Goal: Information Seeking & Learning: Learn about a topic

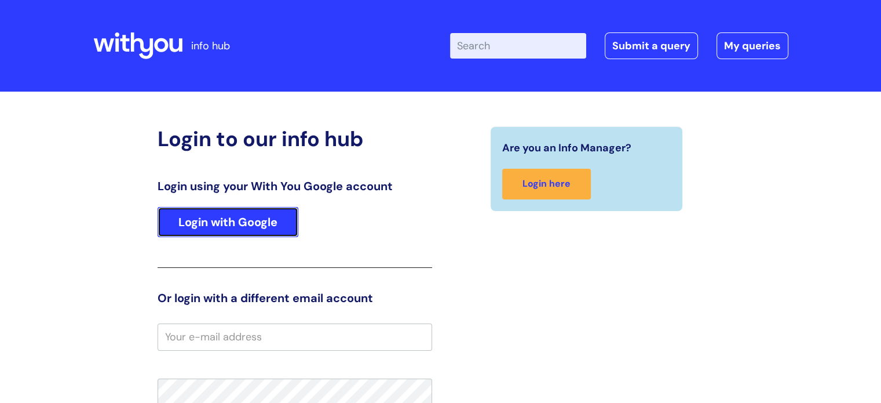
click at [243, 231] on link "Login with Google" at bounding box center [228, 222] width 141 height 30
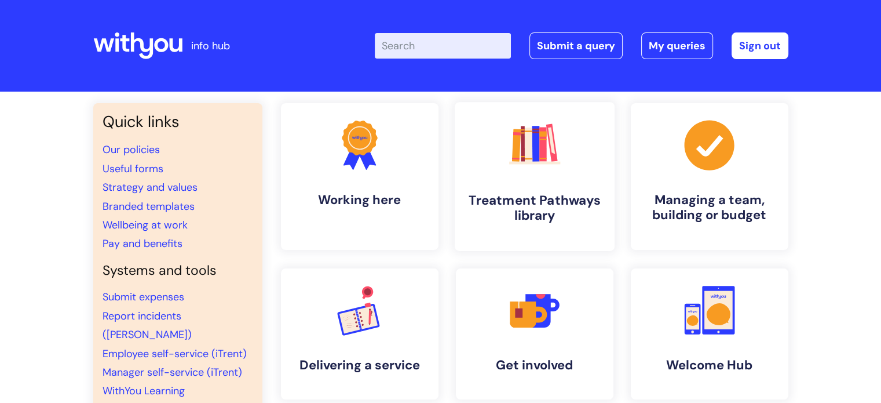
click at [517, 188] on link ".cls-1{fill:#f89b22;}.cls-1,.cls-2,.cls-3,.cls-4,.cls-5,.cls-6,.cls-7{stroke-wi…" at bounding box center [534, 176] width 160 height 149
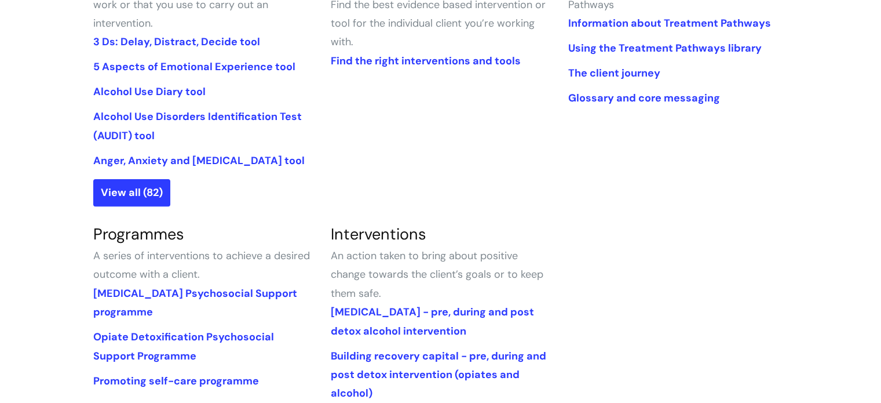
scroll to position [363, 0]
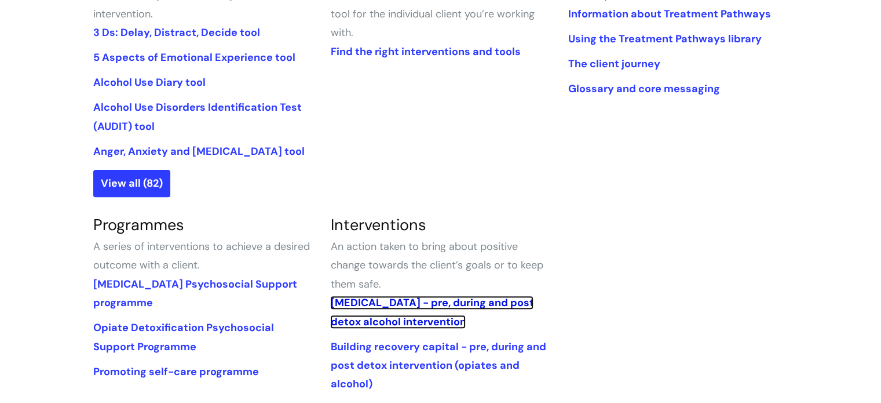
drag, startPoint x: 343, startPoint y: 295, endPoint x: 530, endPoint y: 239, distance: 195.4
click at [530, 239] on section "Interventions An action taken to bring about positive change towards the client…" at bounding box center [441, 378] width 238 height 326
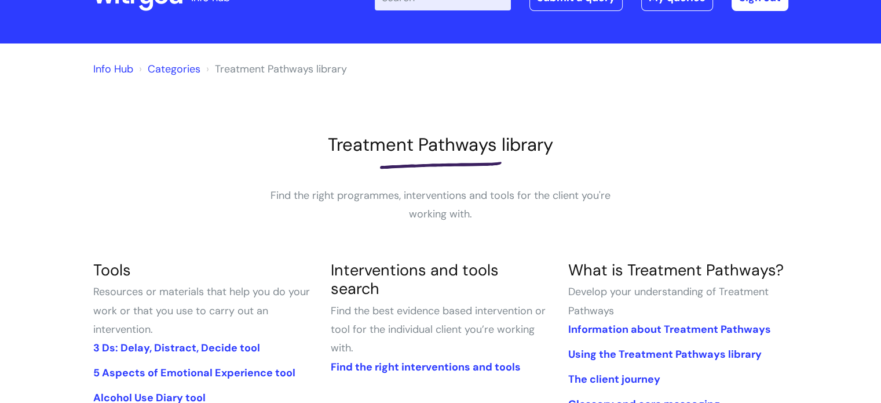
scroll to position [0, 0]
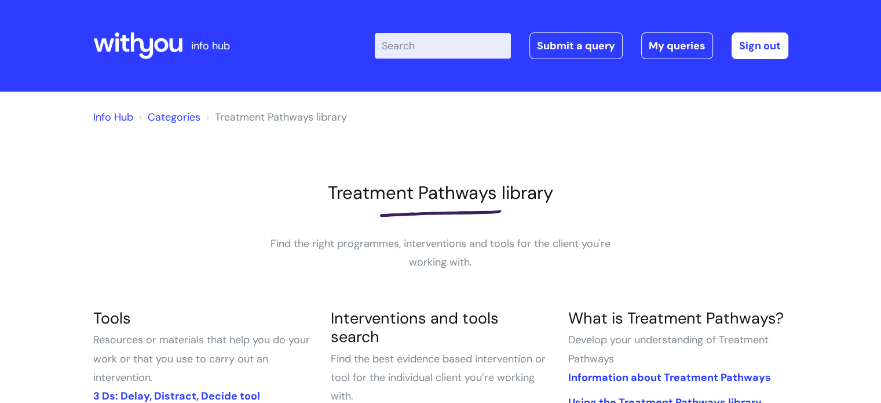
click at [473, 36] on input "Enter your search term here..." at bounding box center [443, 45] width 136 height 25
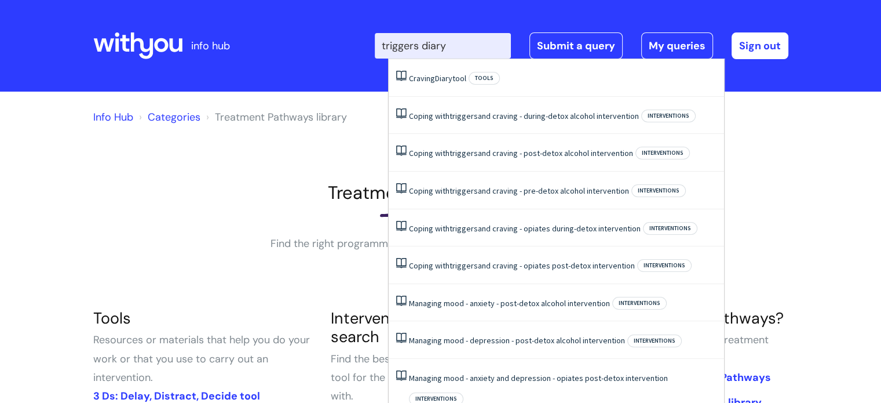
type input "triggers diary"
click button "Search" at bounding box center [0, 0] width 0 height 0
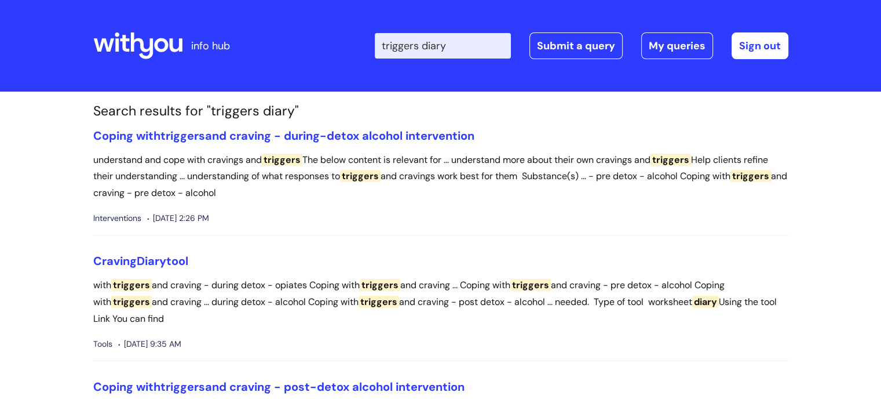
click at [487, 38] on input "triggers diary" at bounding box center [443, 45] width 136 height 25
type input "t"
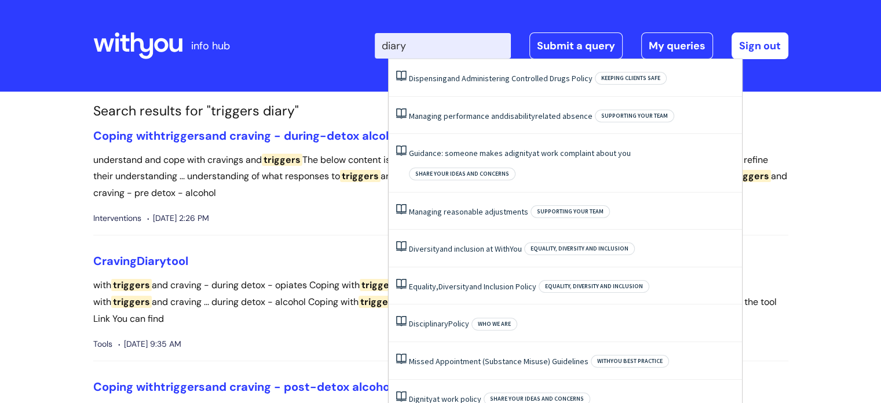
type input "diary"
click button "Search" at bounding box center [0, 0] width 0 height 0
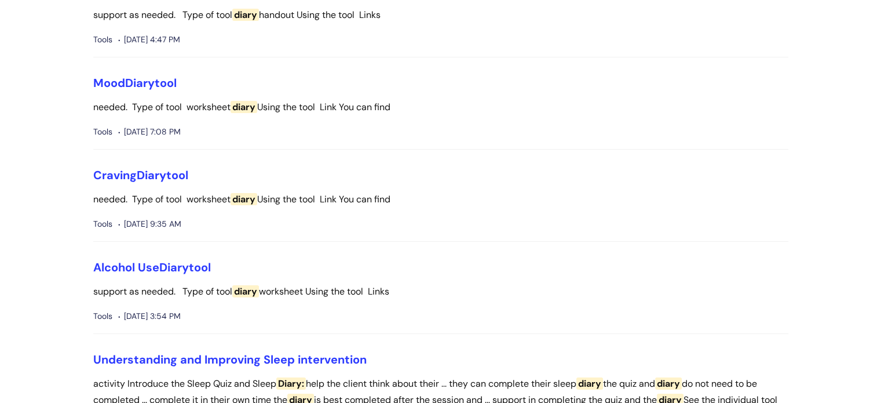
scroll to position [146, 0]
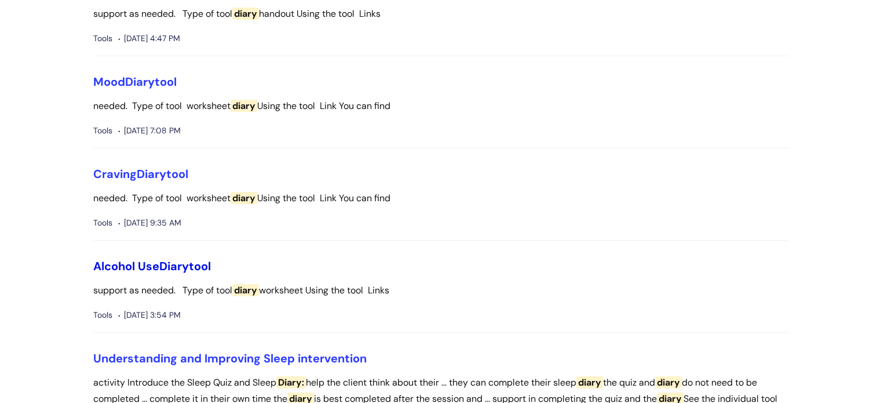
click at [159, 269] on link "Alcohol Use Diary tool" at bounding box center [152, 265] width 118 height 15
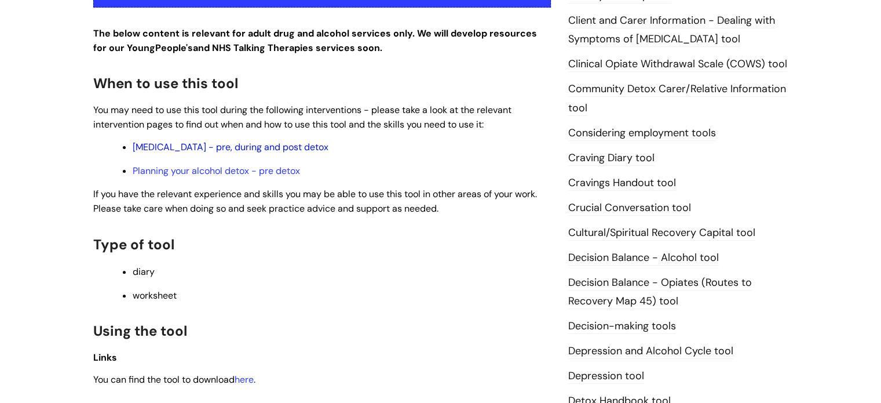
scroll to position [336, 0]
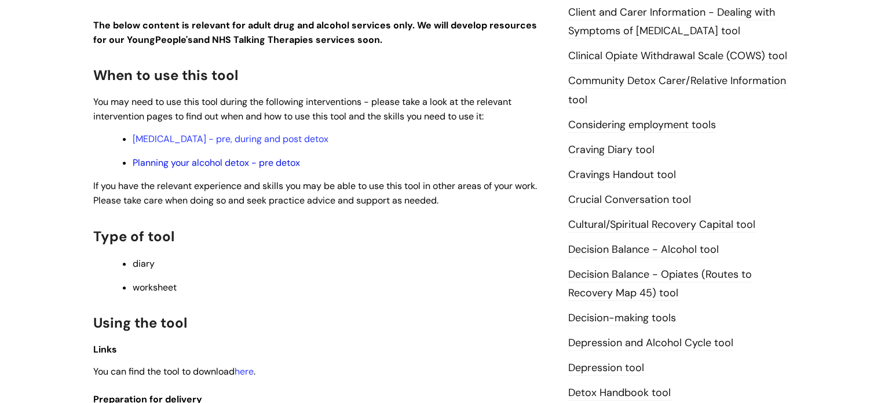
click at [244, 164] on link "Planning your alcohol detox - pre detox" at bounding box center [216, 162] width 167 height 12
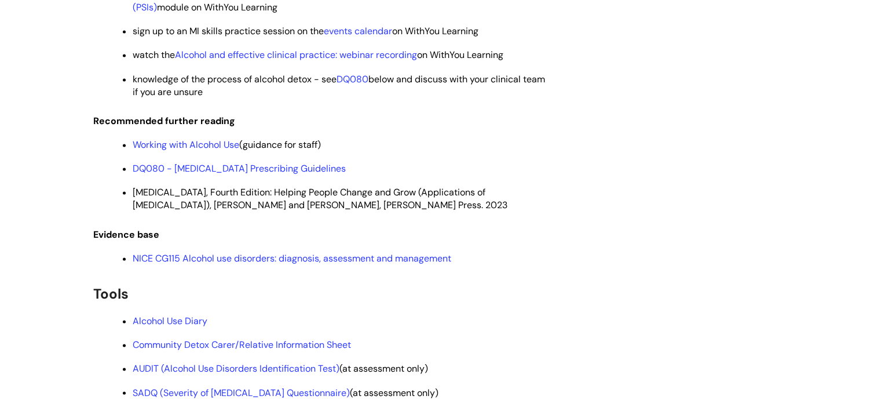
scroll to position [1814, 0]
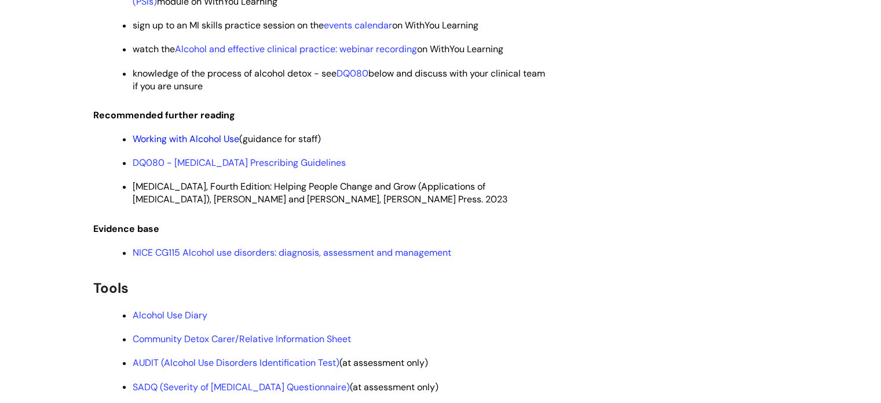
click at [203, 145] on link "Working with Alcohol Use" at bounding box center [186, 139] width 107 height 12
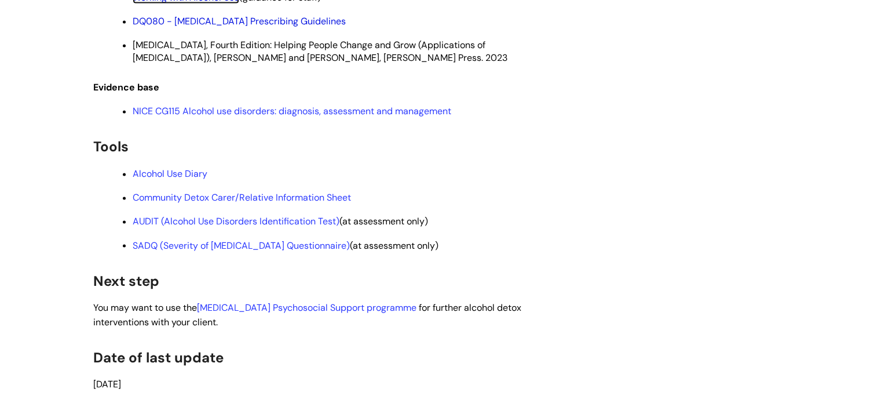
scroll to position [1957, 0]
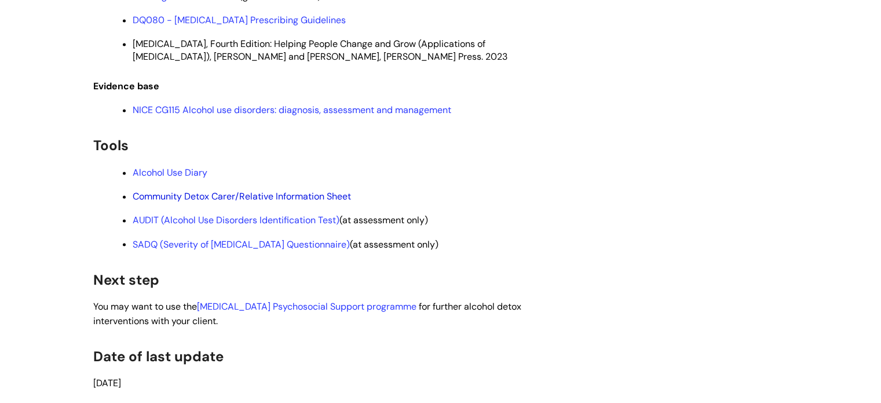
click at [287, 202] on link "Community Detox Carer/Relative Information Sheet" at bounding box center [242, 196] width 218 height 12
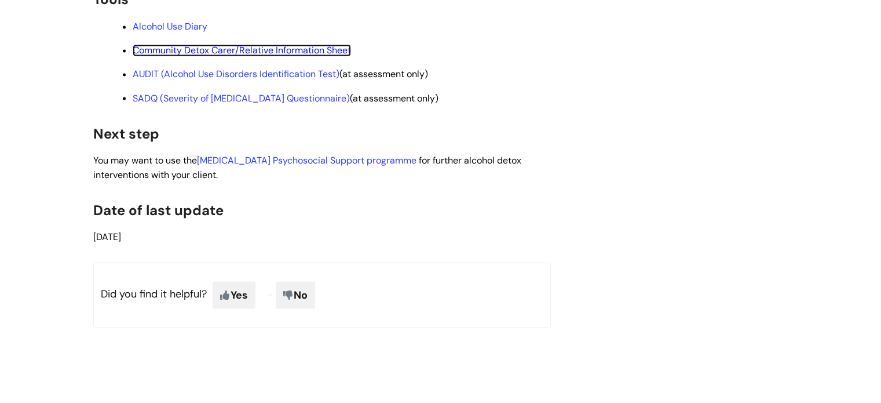
scroll to position [2102, 0]
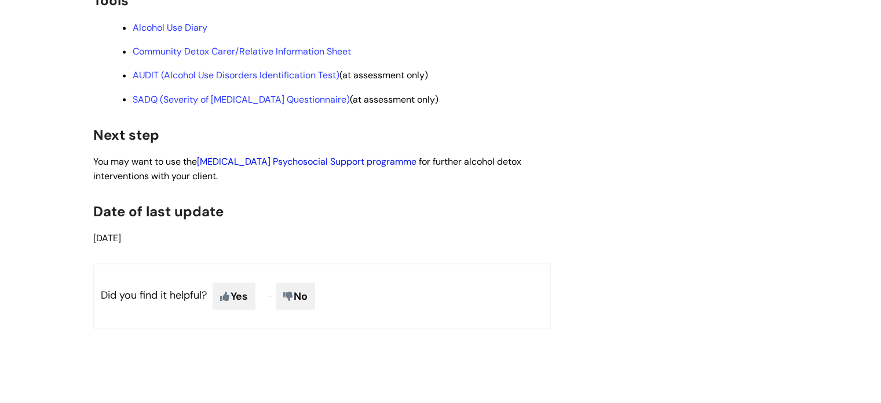
click at [380, 167] on link "Alcohol Detoxification Psychosocial Support programme" at bounding box center [307, 161] width 220 height 12
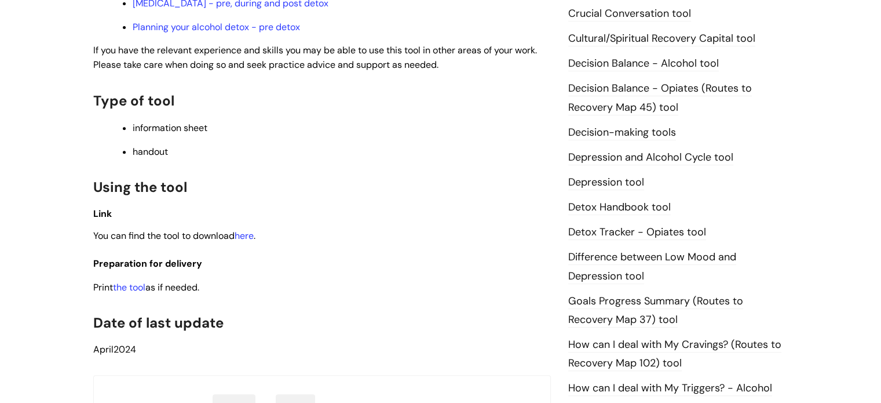
scroll to position [507, 0]
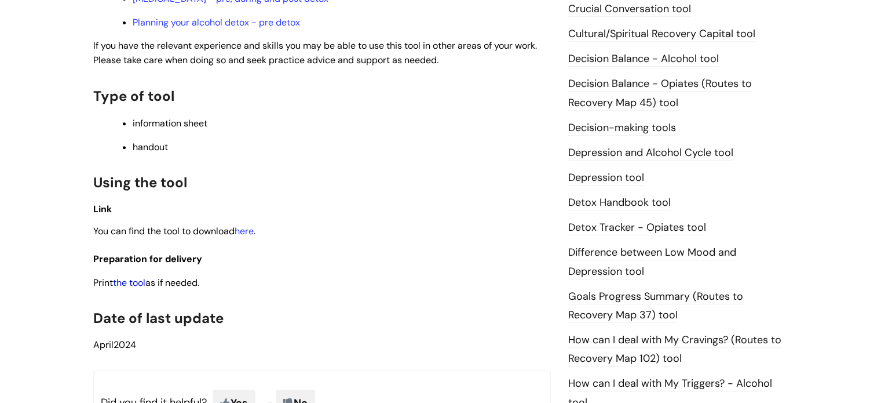
click at [143, 284] on link "the tool" at bounding box center [129, 282] width 32 height 12
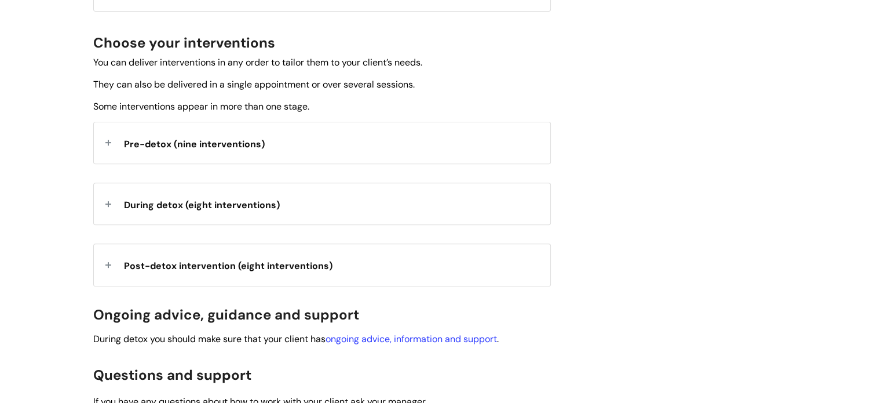
scroll to position [407, 0]
click at [298, 145] on div "Pre-detox (nine interventions)" at bounding box center [322, 143] width 456 height 41
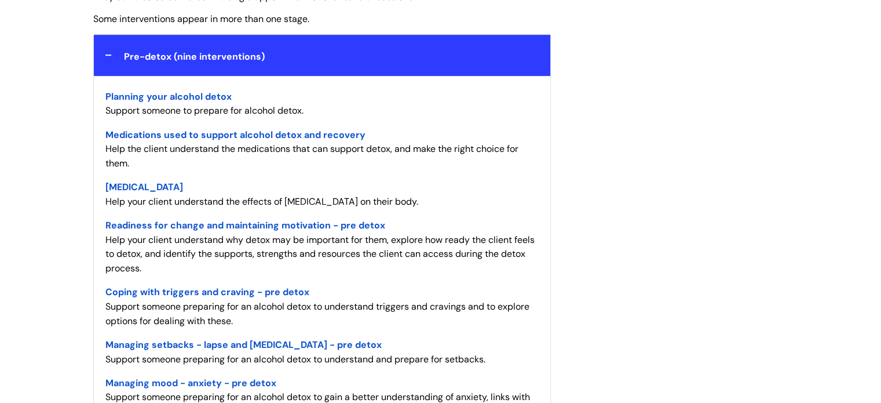
scroll to position [542, 0]
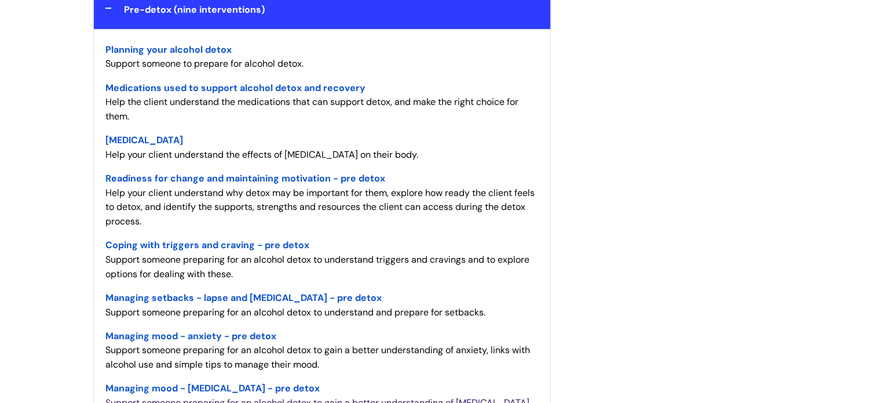
click at [301, 181] on span "Readiness for change and maintaining motivation - pre detox" at bounding box center [245, 178] width 280 height 12
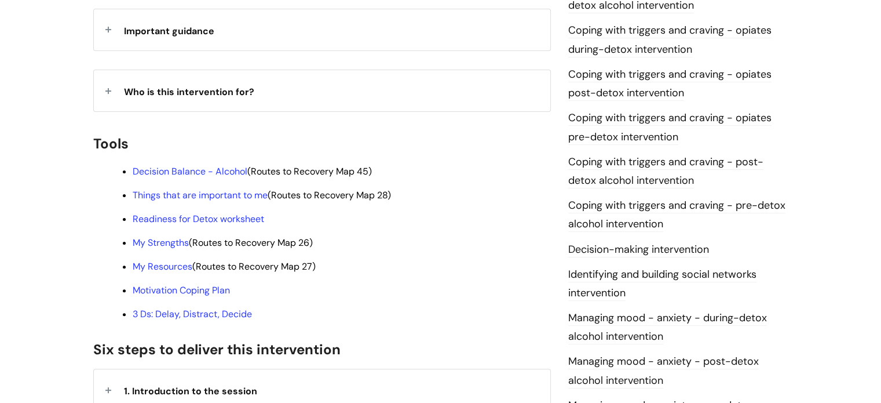
scroll to position [306, 0]
click at [364, 70] on div "Who is this intervention for?" at bounding box center [322, 90] width 456 height 41
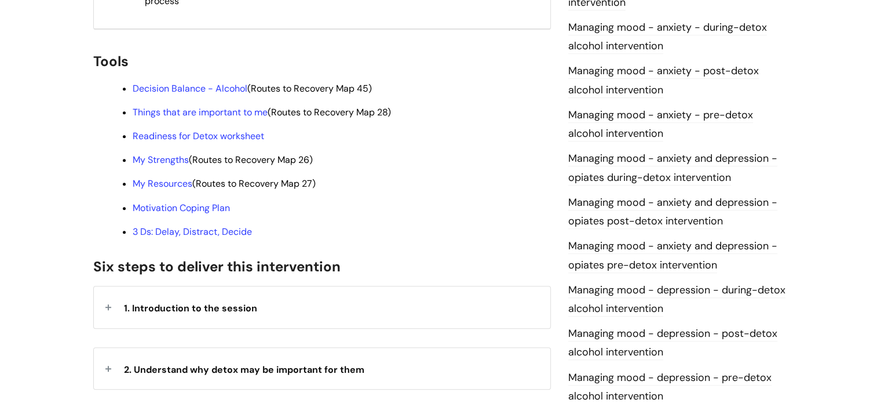
scroll to position [600, 0]
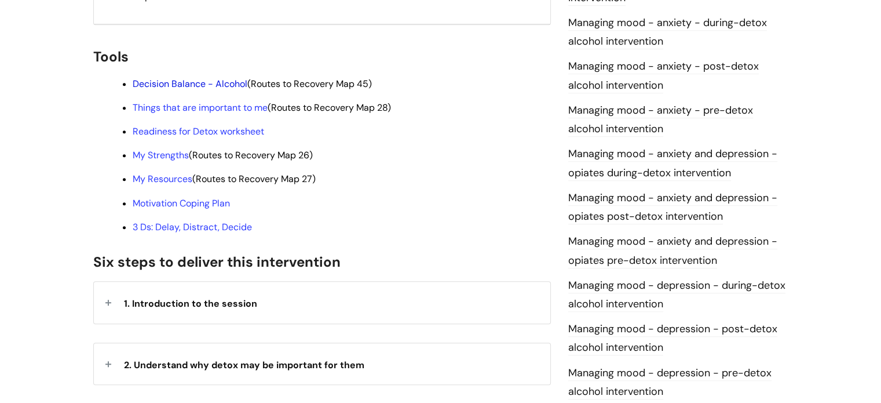
click at [222, 78] on link "Decision Balance - Alcohol" at bounding box center [190, 84] width 115 height 12
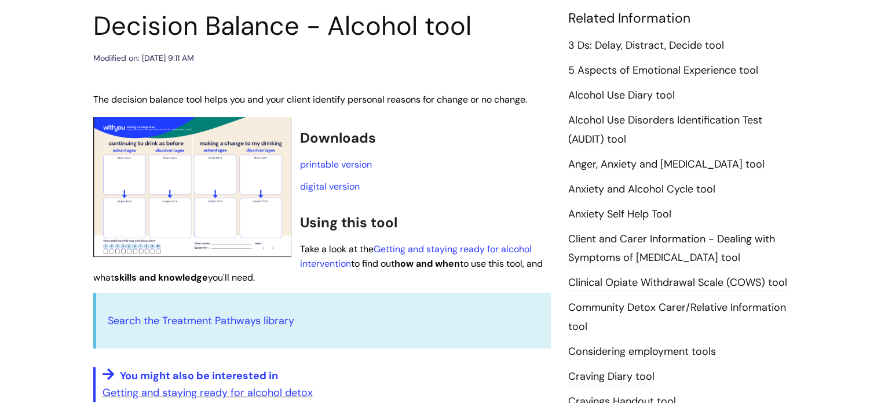
scroll to position [136, 0]
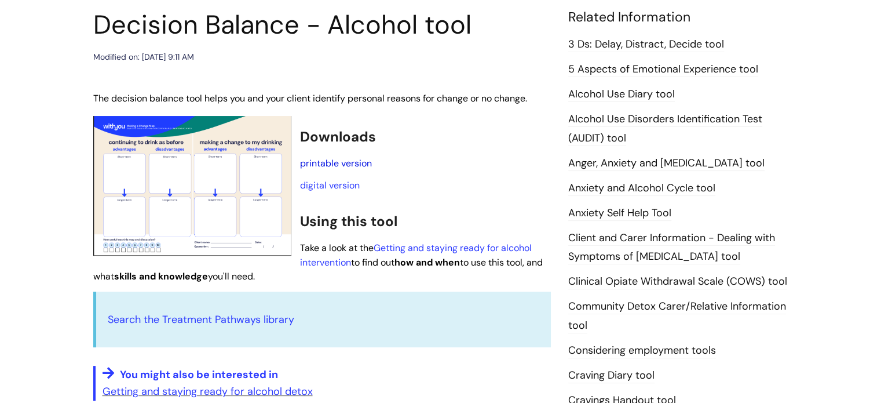
click at [359, 160] on link "printable version" at bounding box center [336, 163] width 72 height 12
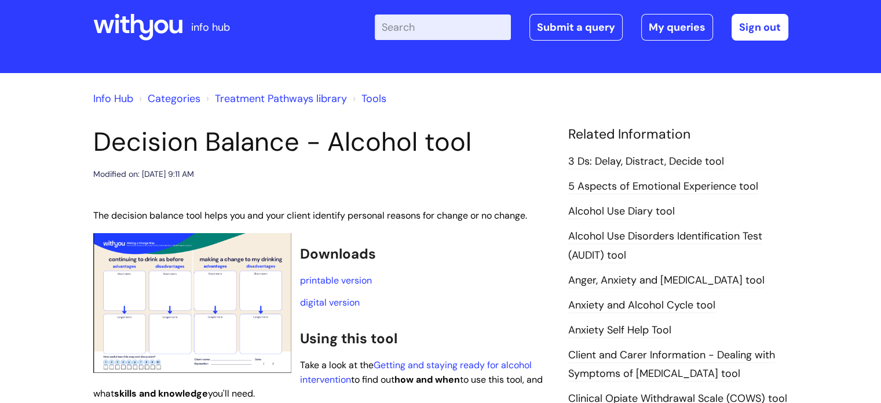
scroll to position [8, 0]
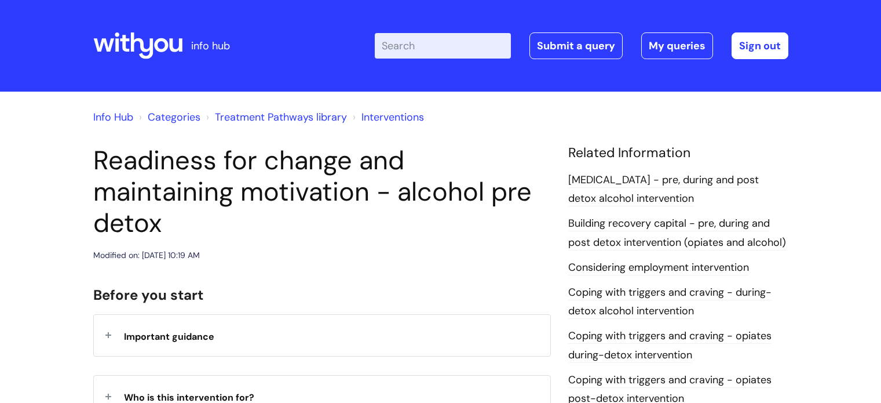
scroll to position [389, 0]
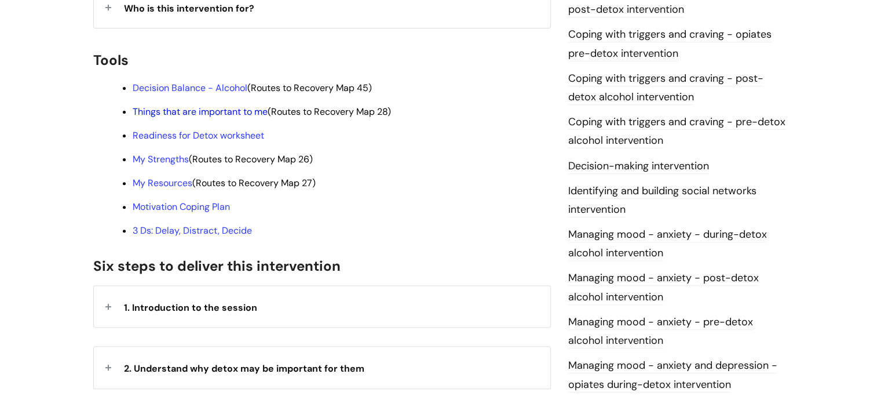
click at [245, 105] on link "Things that are important to me" at bounding box center [200, 111] width 135 height 12
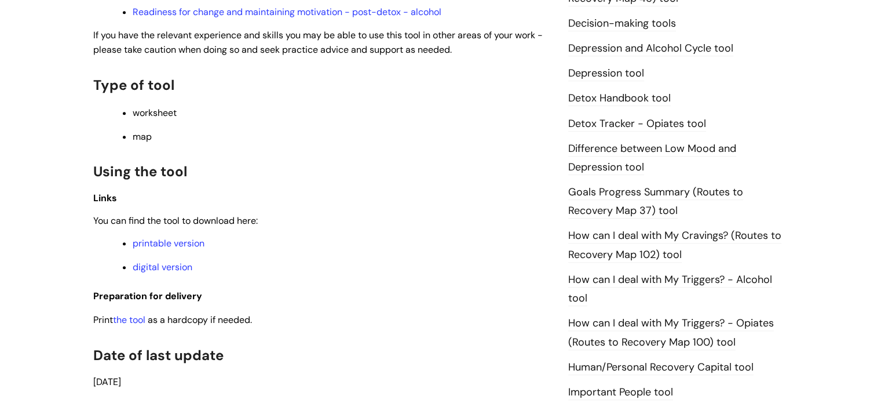
scroll to position [668, 0]
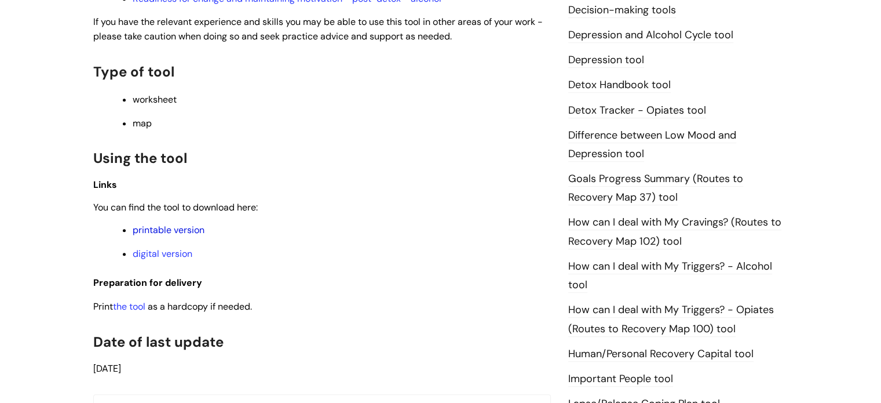
click at [177, 236] on link "printable version" at bounding box center [169, 230] width 72 height 12
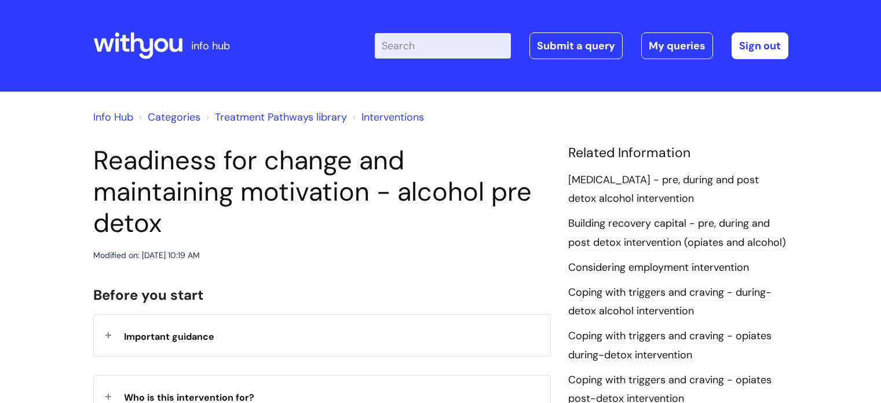
scroll to position [389, 0]
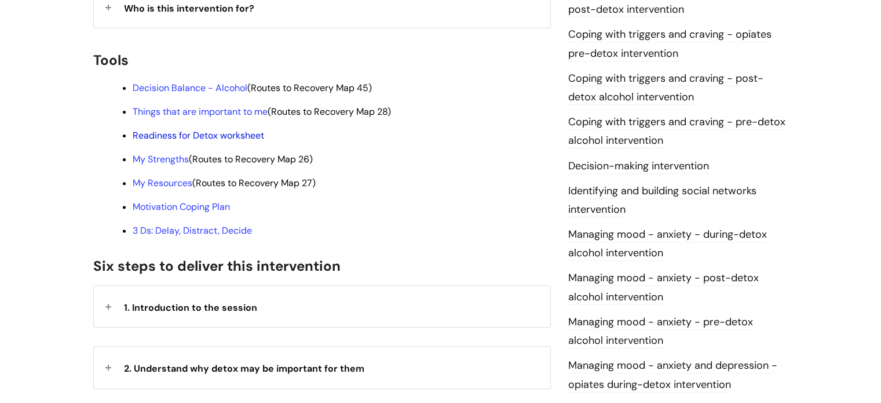
click at [218, 129] on link "Readiness for Detox worksheet" at bounding box center [198, 135] width 131 height 12
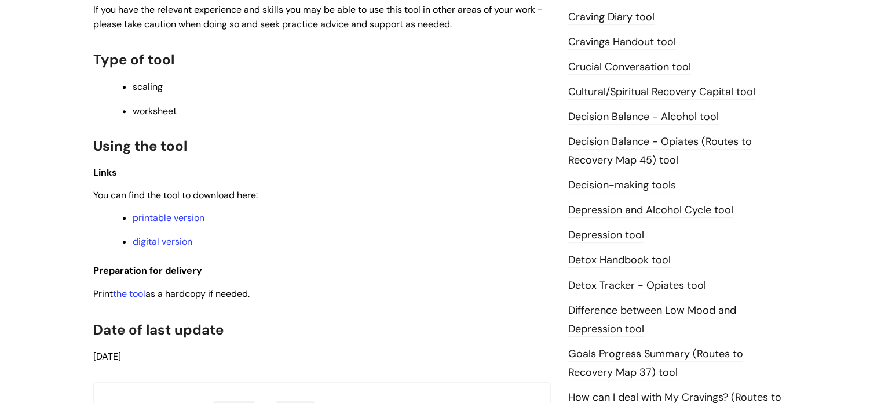
scroll to position [495, 0]
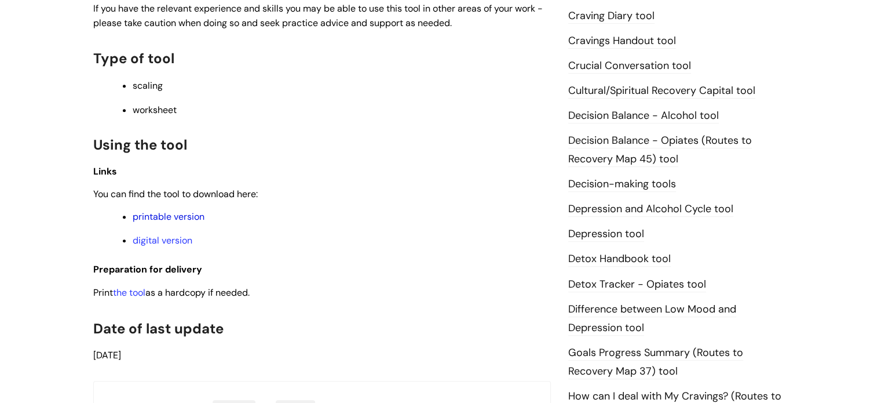
click at [171, 215] on link "printable version" at bounding box center [169, 216] width 72 height 12
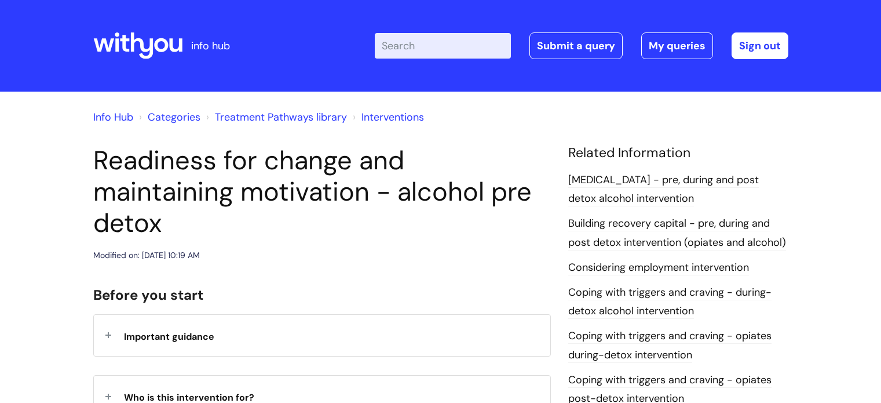
scroll to position [389, 0]
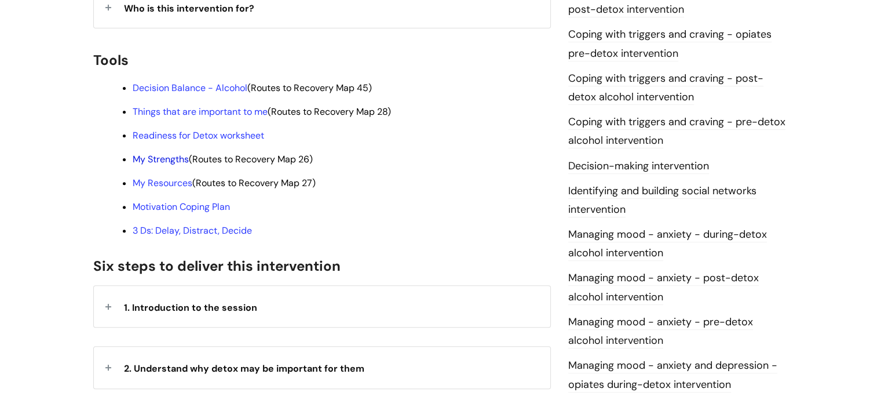
click at [171, 153] on link "My Strengths" at bounding box center [161, 159] width 56 height 12
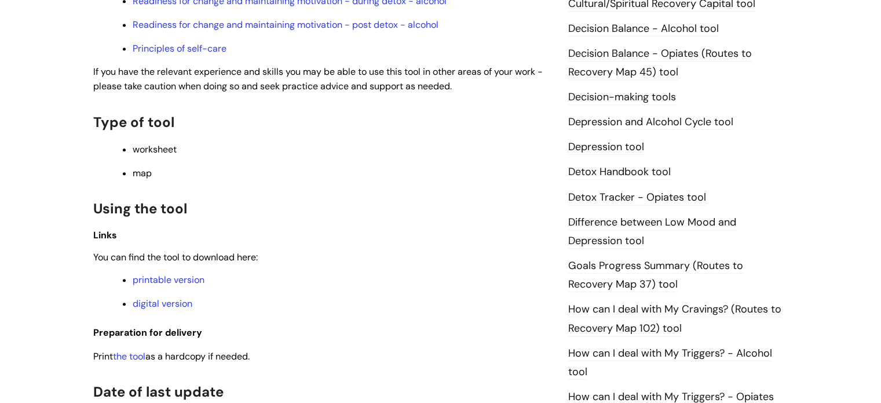
scroll to position [584, 0]
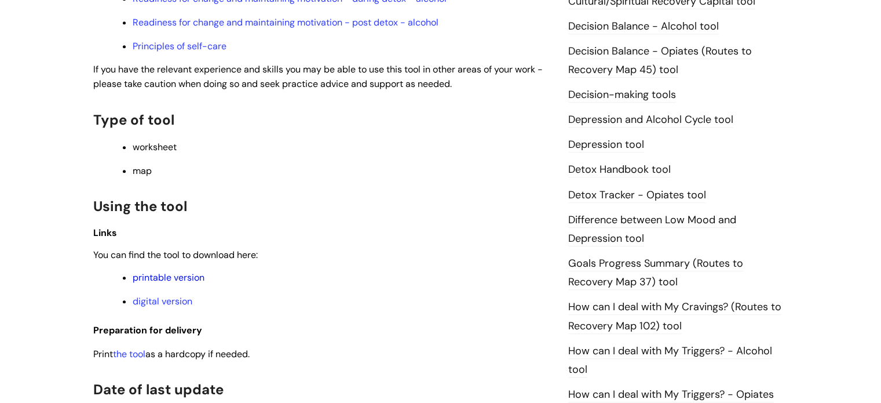
click at [173, 282] on link "printable version" at bounding box center [169, 277] width 72 height 12
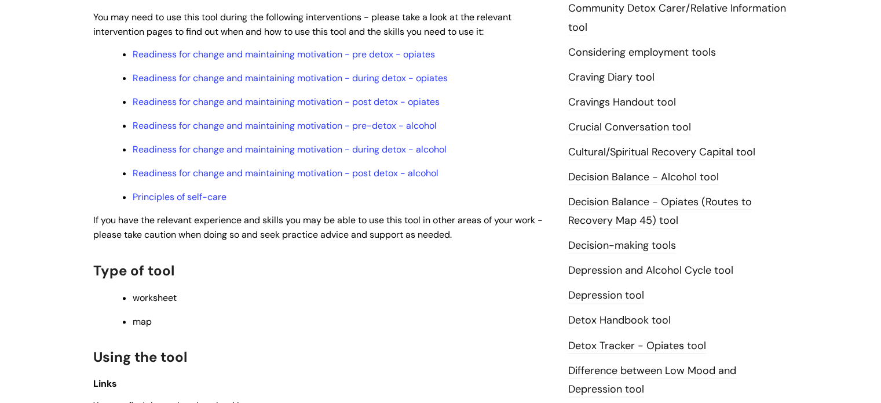
scroll to position [433, 0]
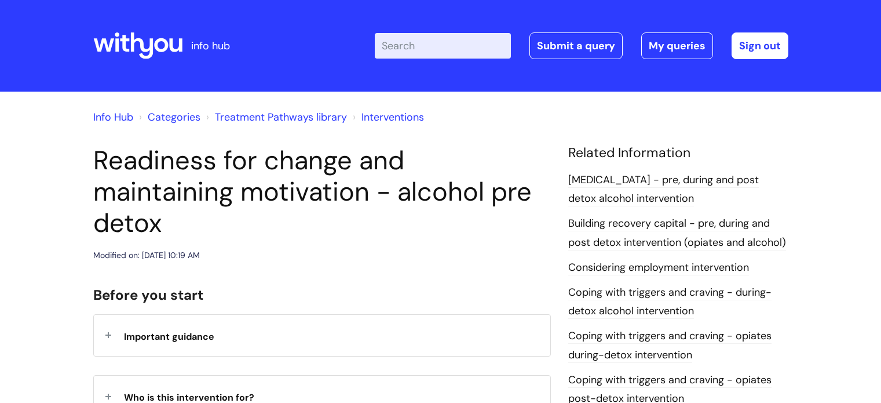
scroll to position [389, 0]
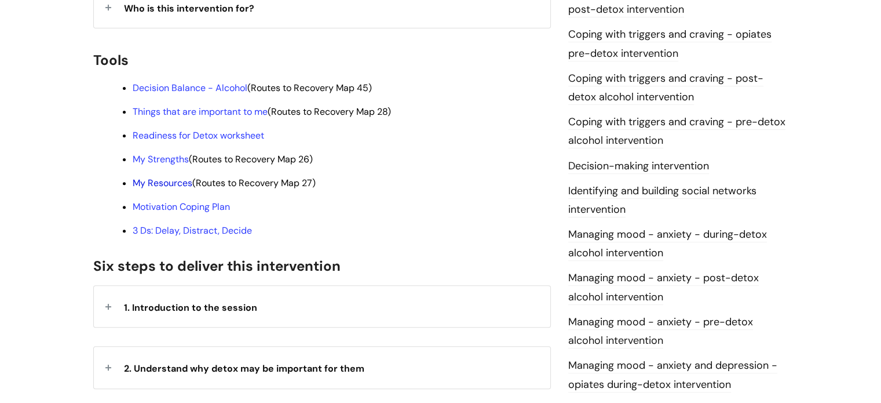
click at [183, 177] on link "My Resources" at bounding box center [163, 183] width 60 height 12
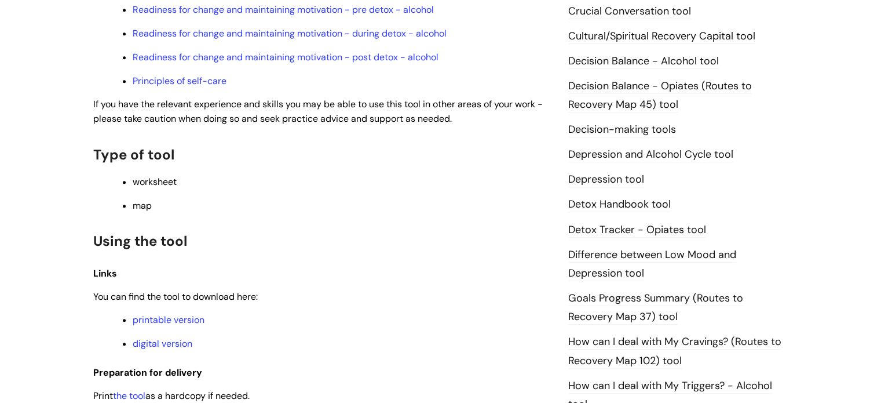
scroll to position [549, 0]
click at [178, 326] on link "printable version" at bounding box center [169, 319] width 72 height 12
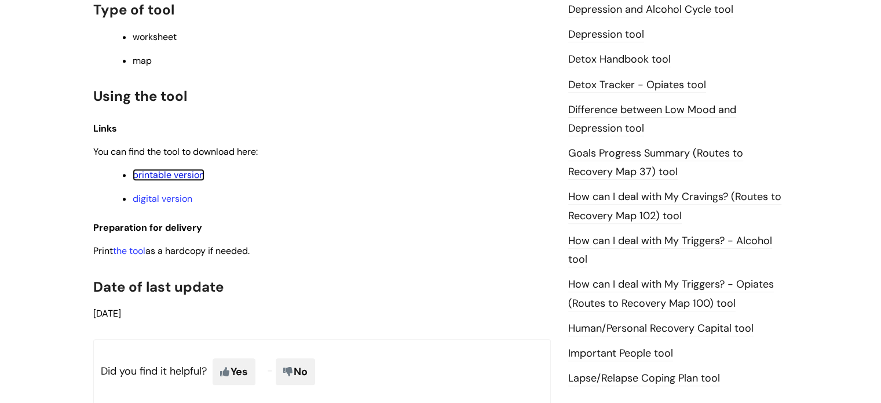
scroll to position [697, 0]
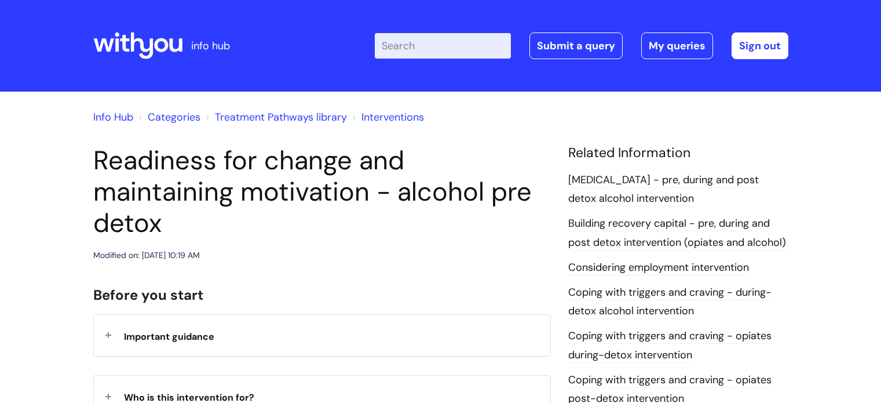
scroll to position [389, 0]
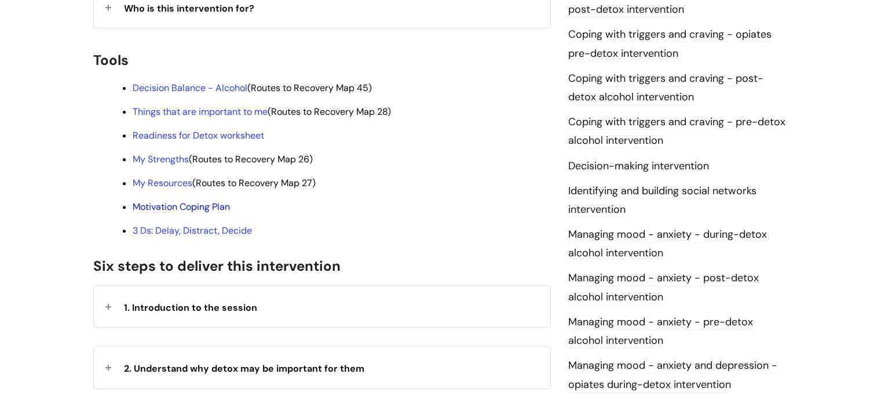
click at [217, 200] on link "Motivation Coping Plan" at bounding box center [181, 206] width 97 height 12
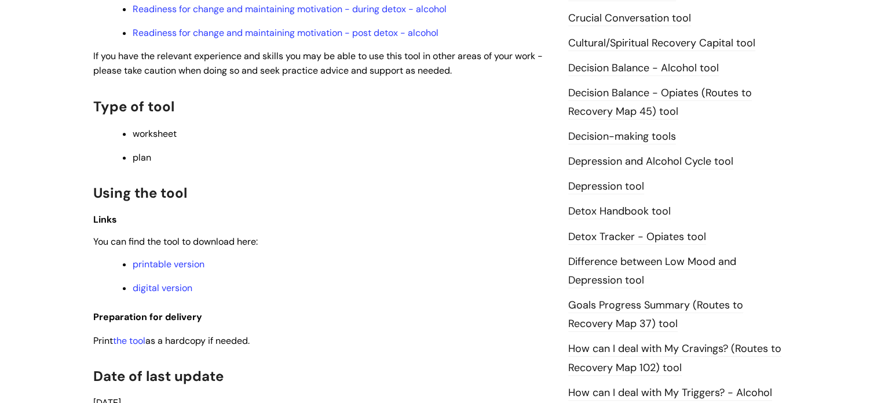
scroll to position [544, 0]
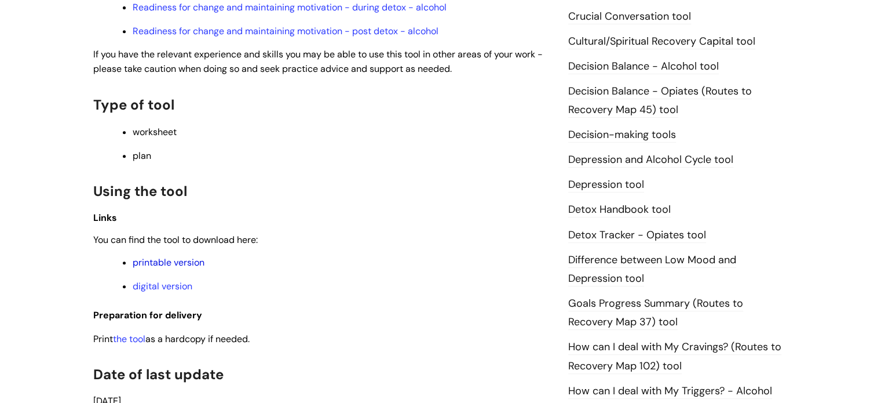
click at [184, 268] on link "printable version" at bounding box center [169, 262] width 72 height 12
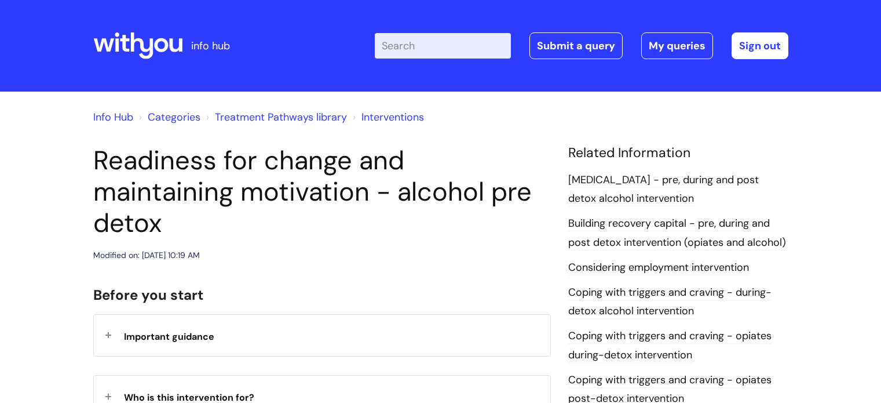
scroll to position [389, 0]
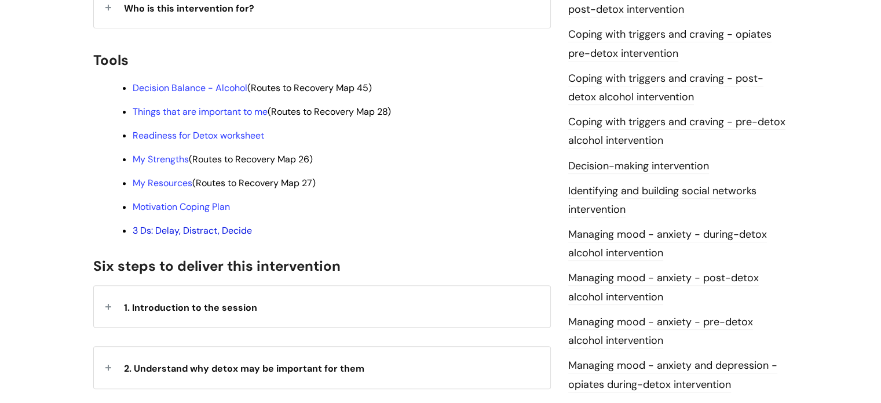
click at [207, 224] on link "3 Ds: Delay, Distract, Decide" at bounding box center [192, 230] width 119 height 12
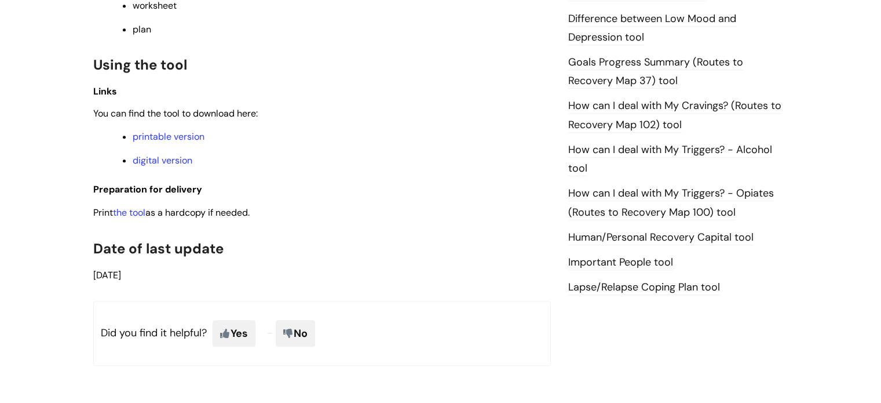
scroll to position [816, 0]
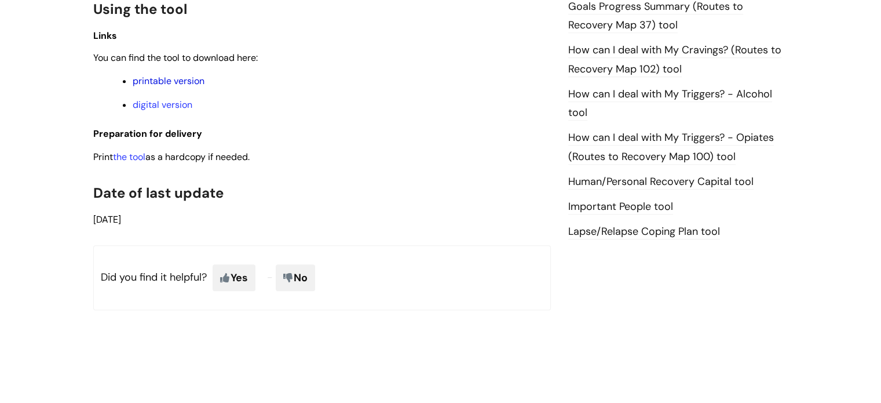
click at [176, 81] on link "printable version" at bounding box center [169, 81] width 72 height 12
